Goal: Complete application form

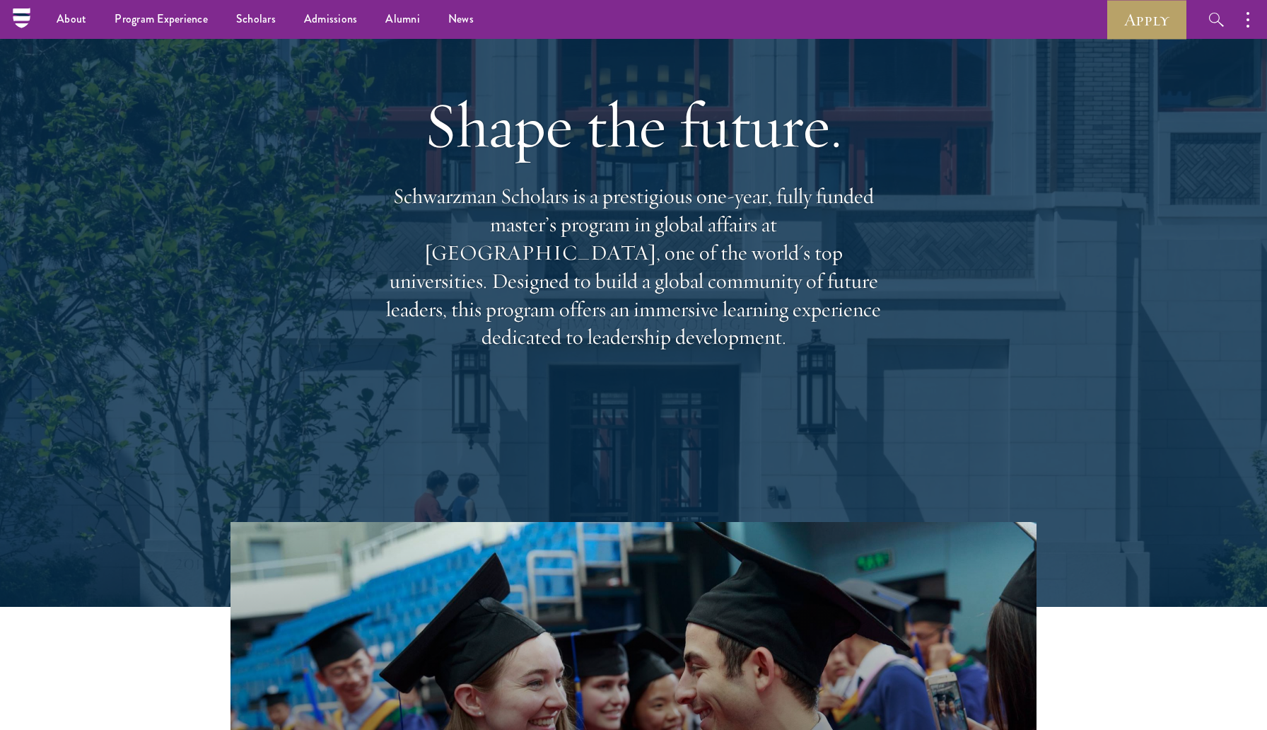
scroll to position [97, 0]
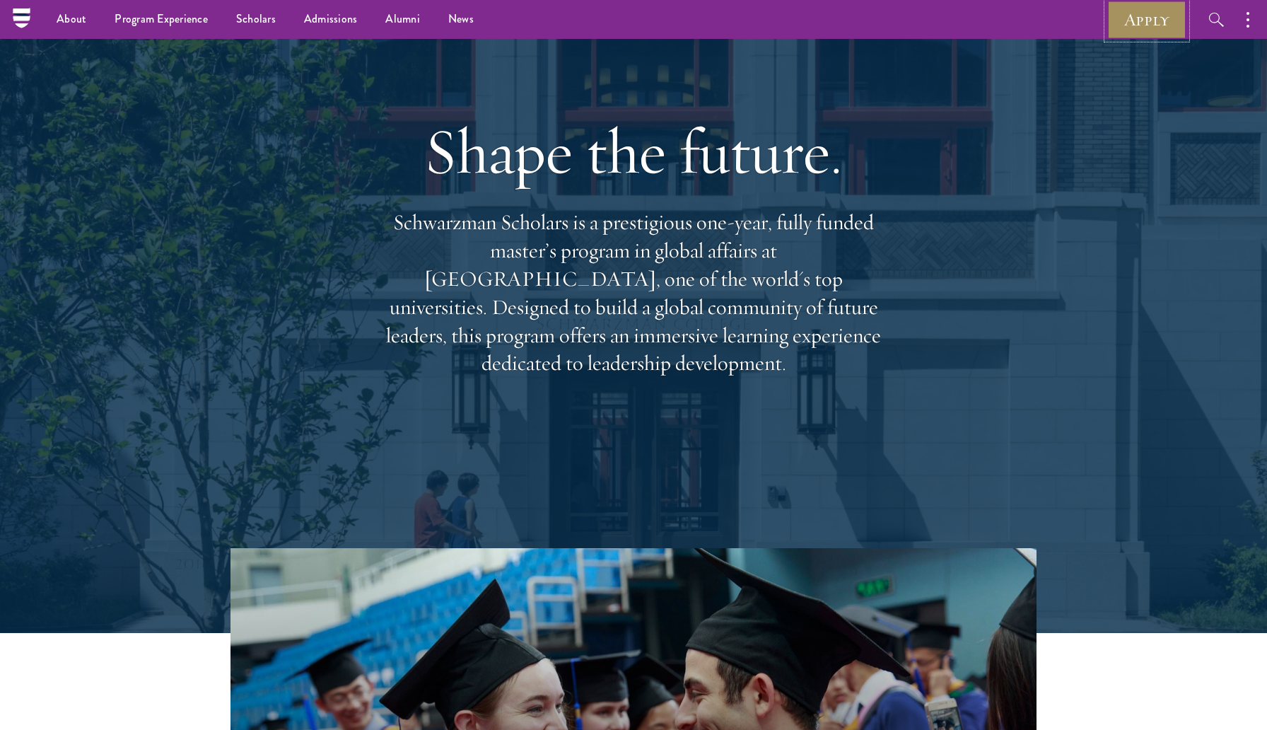
click at [1133, 16] on link "Apply" at bounding box center [1146, 19] width 79 height 39
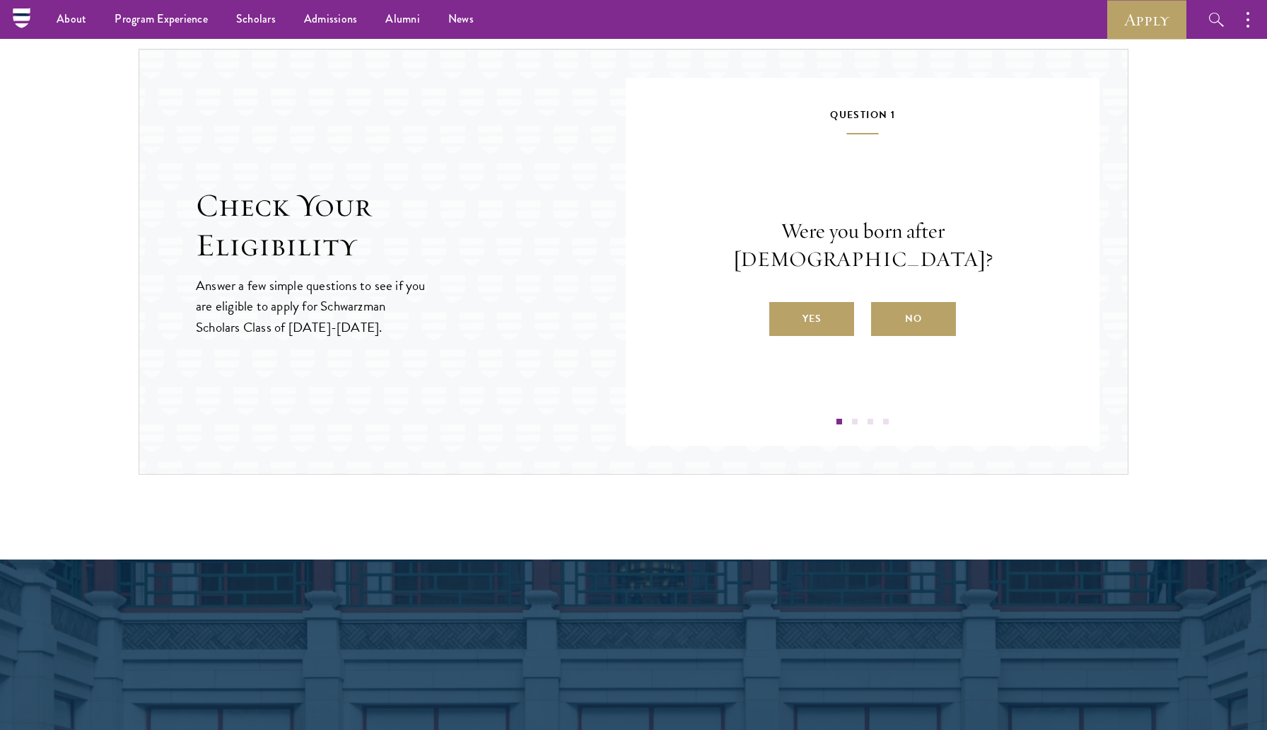
scroll to position [1436, 0]
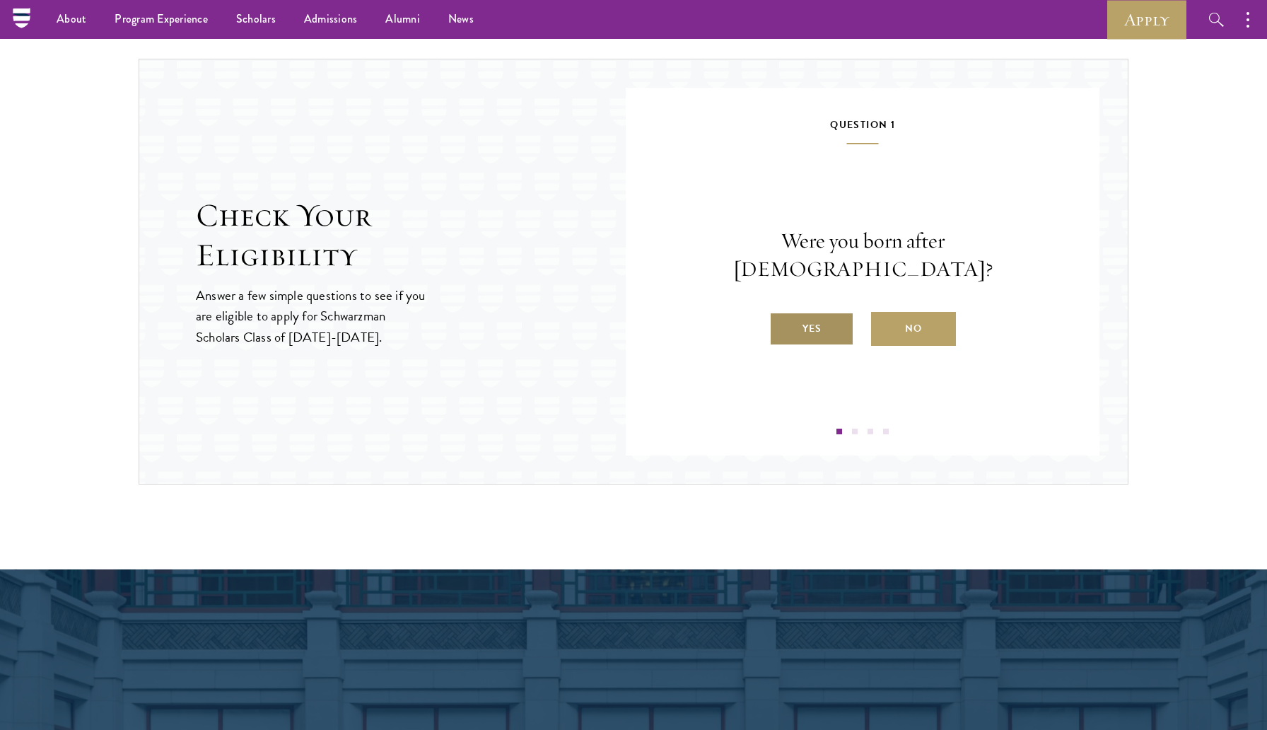
click at [823, 313] on label "Yes" at bounding box center [811, 329] width 85 height 34
click at [782, 313] on input "Yes" at bounding box center [775, 319] width 13 height 13
click at [801, 339] on label "Yes" at bounding box center [811, 329] width 85 height 34
click at [782, 326] on input "Yes" at bounding box center [775, 319] width 13 height 13
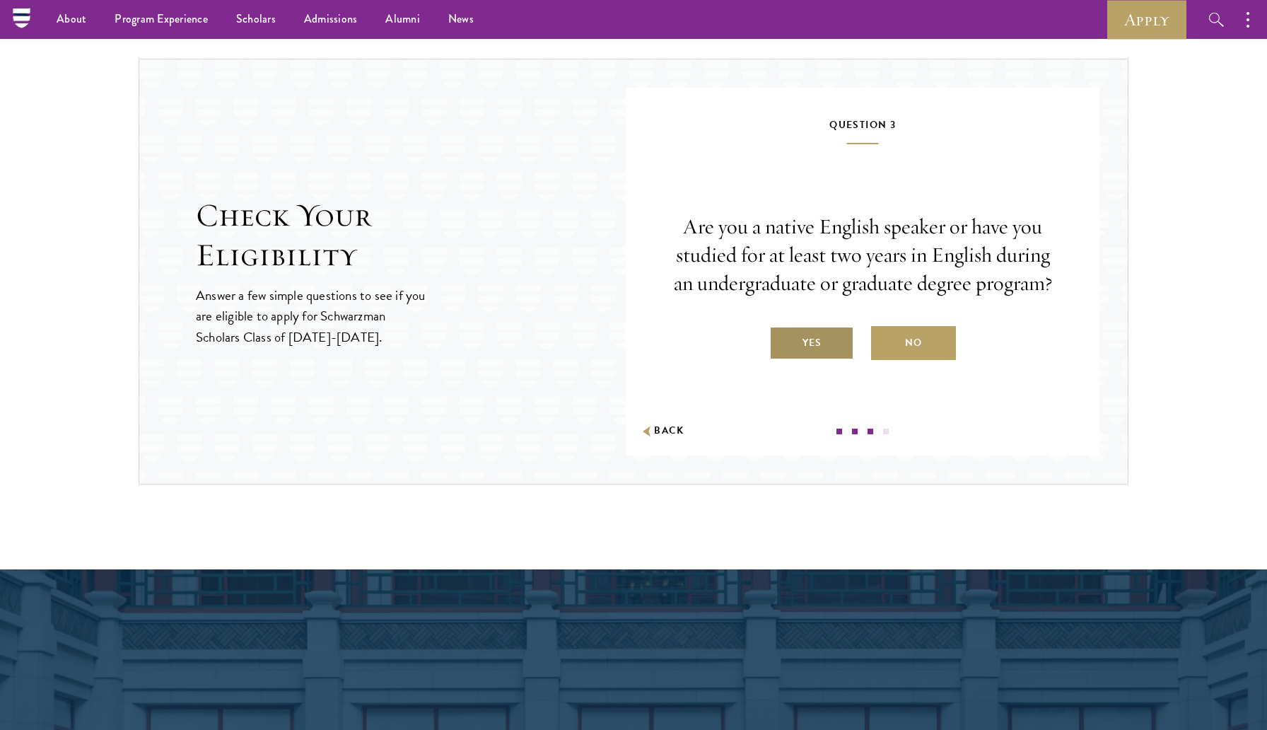
click at [805, 360] on label "Yes" at bounding box center [811, 343] width 85 height 34
click at [782, 340] on input "Yes" at bounding box center [775, 333] width 13 height 13
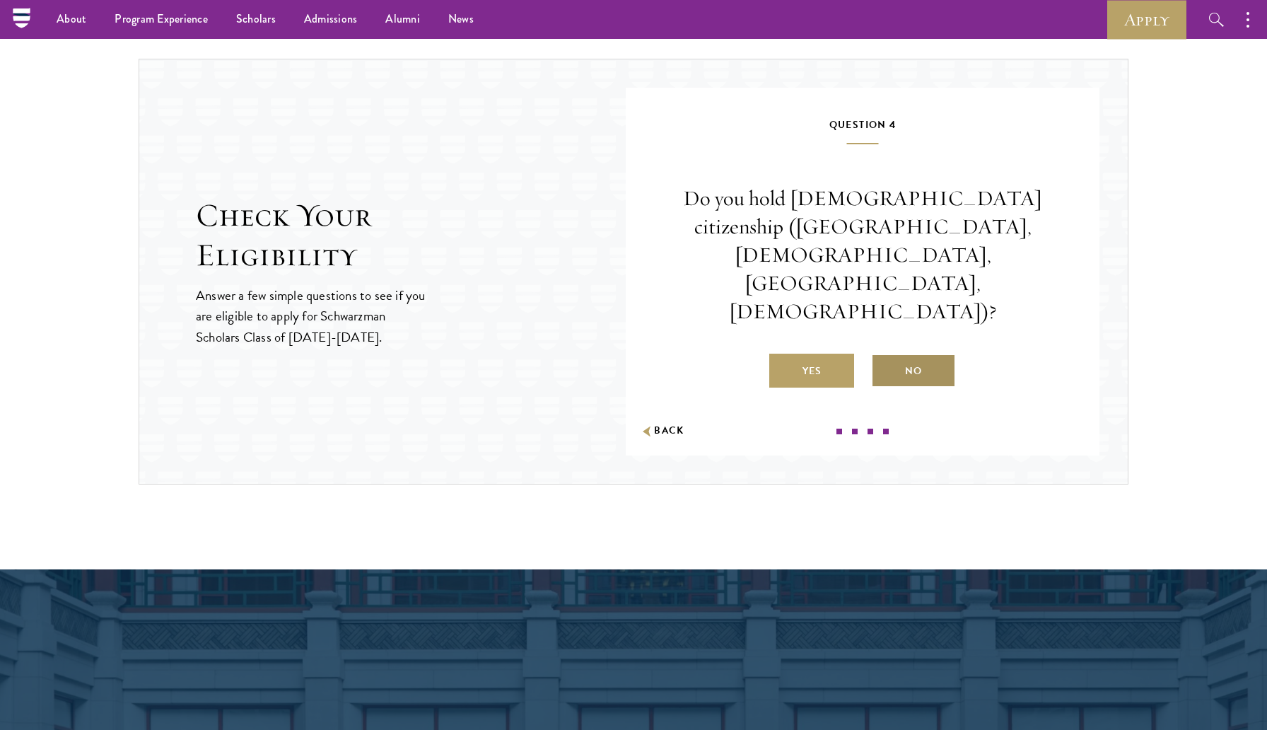
click at [904, 353] on label "No" at bounding box center [913, 370] width 85 height 34
click at [884, 356] on input "No" at bounding box center [877, 362] width 13 height 13
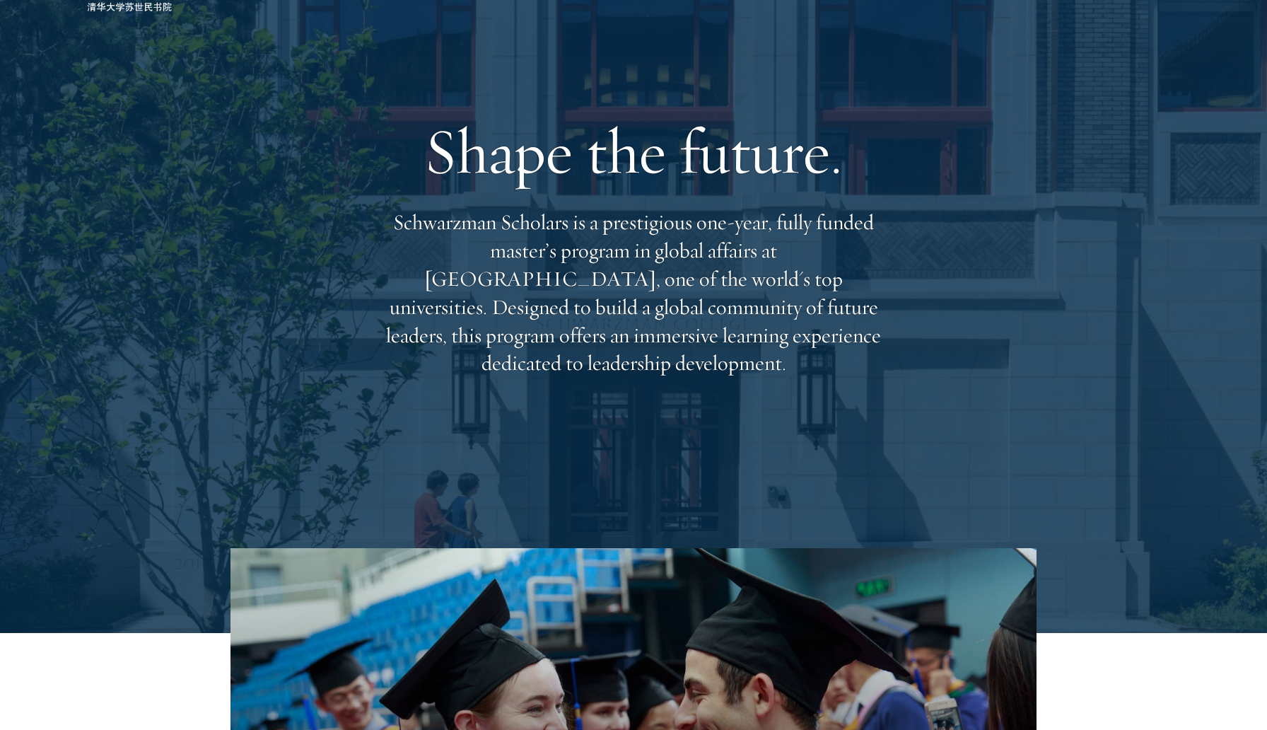
scroll to position [100, 0]
